Goal: Navigation & Orientation: Find specific page/section

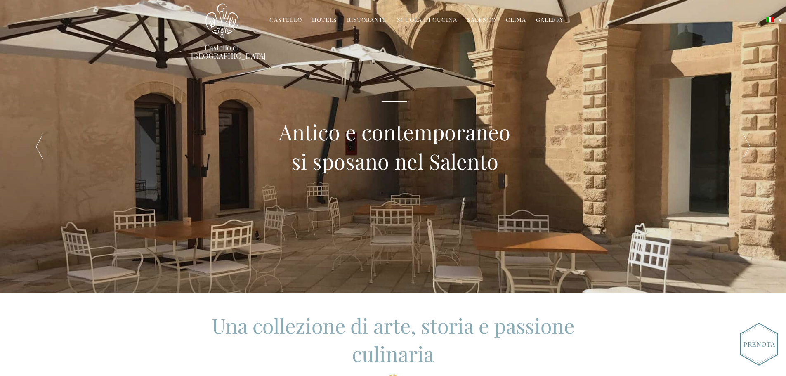
click at [279, 19] on link "Castello" at bounding box center [286, 20] width 33 height 9
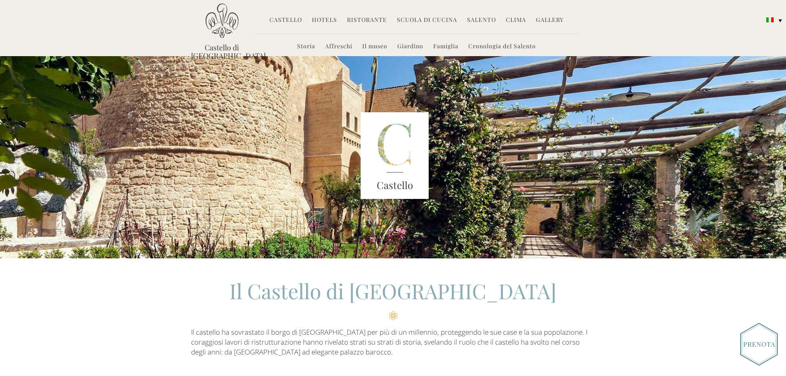
click at [325, 19] on link "Hotels" at bounding box center [324, 20] width 25 height 9
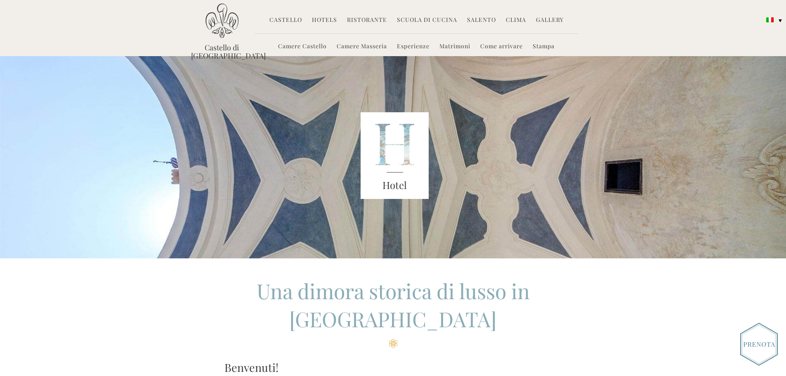
click at [414, 47] on link "Esperienze" at bounding box center [413, 46] width 33 height 9
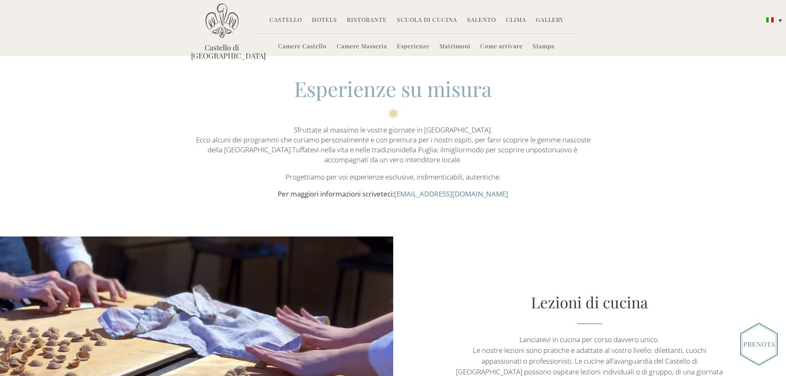
click at [550, 47] on link "Stampa" at bounding box center [544, 46] width 22 height 9
